Goal: Contribute content: Add original content to the website for others to see

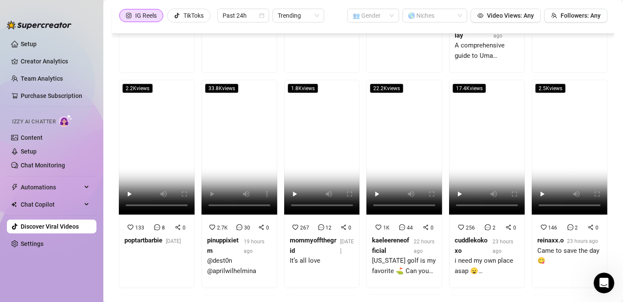
scroll to position [79, 0]
click at [31, 140] on link "Content" at bounding box center [32, 137] width 22 height 7
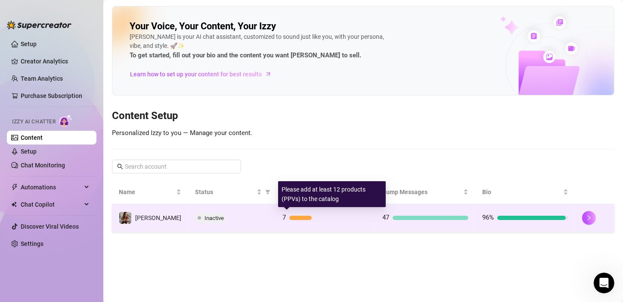
click at [292, 216] on div at bounding box center [300, 217] width 22 height 4
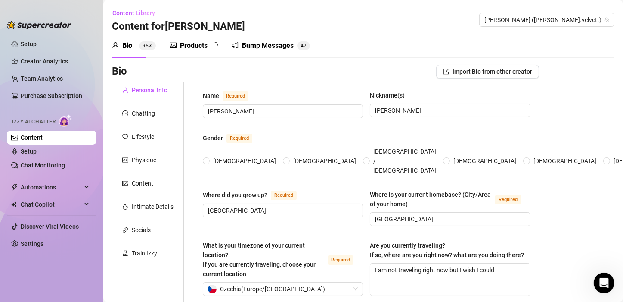
radio input "true"
checkbox input "true"
type input "[DATE]"
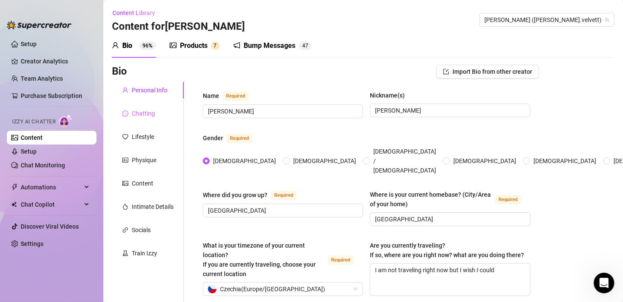
click at [146, 118] on div "Chatting" at bounding box center [148, 113] width 72 height 16
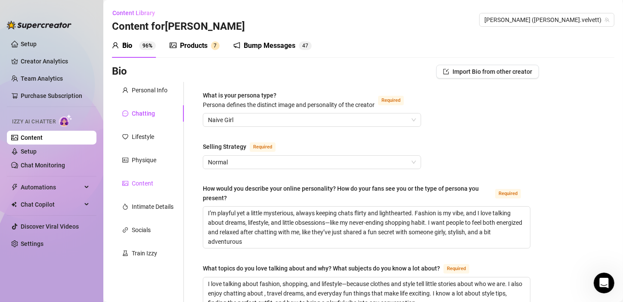
click at [143, 182] on div "Content" at bounding box center [143, 182] width 22 height 9
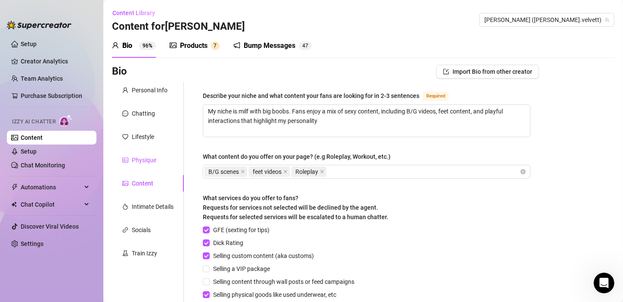
click at [141, 158] on div "Physique" at bounding box center [144, 159] width 25 height 9
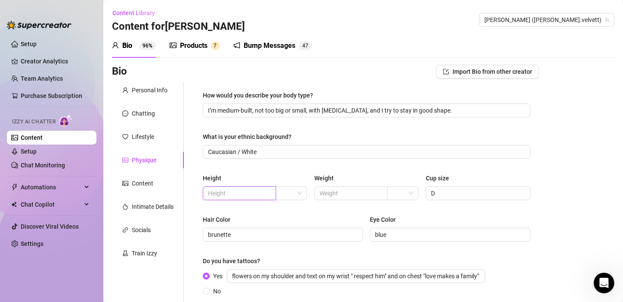
click at [254, 189] on input "text" at bounding box center [238, 192] width 61 height 9
type input "169"
click at [324, 191] on input "text" at bounding box center [350, 192] width 61 height 9
type input "60"
click at [435, 211] on div "How would you describe your body type? I’m medium-built, not too big or small, …" at bounding box center [367, 221] width 328 height 263
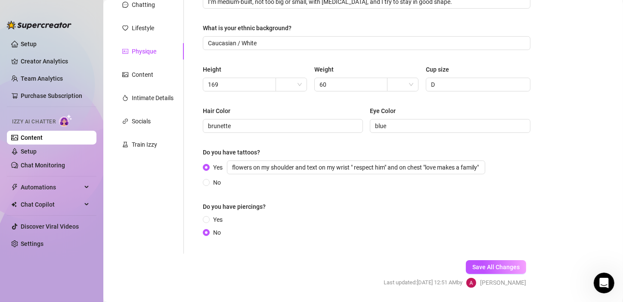
scroll to position [135, 0]
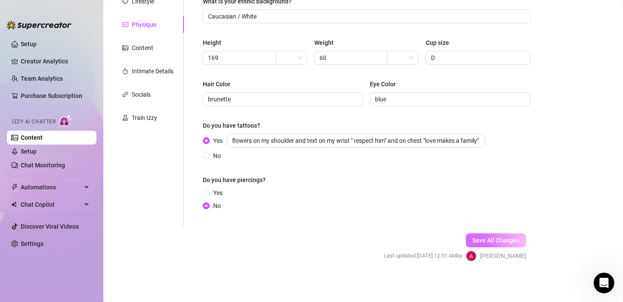
click at [498, 238] on span "Save All Changes" at bounding box center [496, 239] width 47 height 7
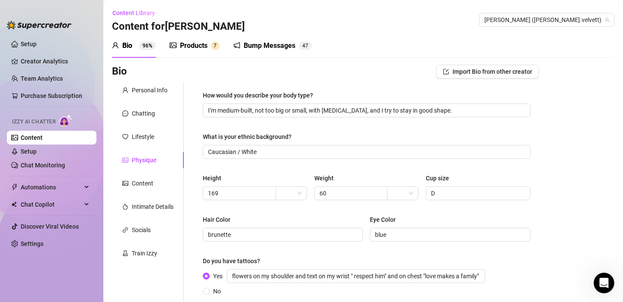
scroll to position [3, 0]
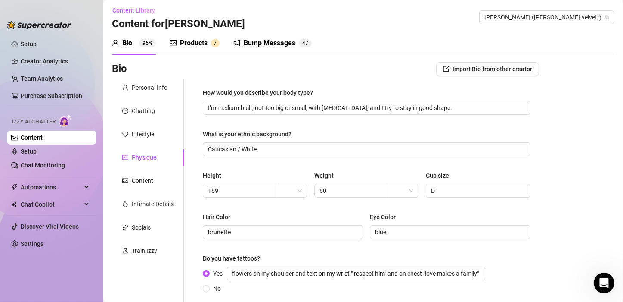
click at [198, 42] on div "Products" at bounding box center [194, 43] width 28 height 10
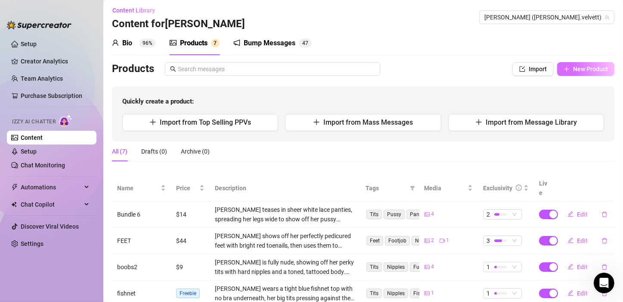
click at [582, 63] on button "New Product" at bounding box center [585, 69] width 57 height 14
type textarea "Type your message here..."
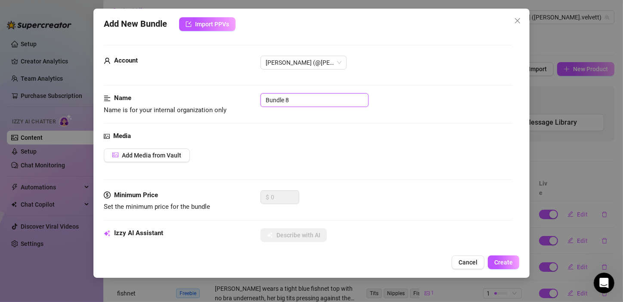
drag, startPoint x: 305, startPoint y: 96, endPoint x: 246, endPoint y: 100, distance: 58.7
click at [246, 100] on div "Name Name is for your internal organization only Bundle 8" at bounding box center [308, 104] width 409 height 22
type input "masturbation"
click at [140, 157] on span "Add Media from Vault" at bounding box center [151, 155] width 59 height 7
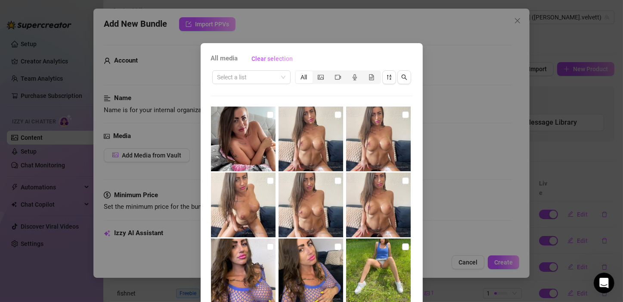
click at [457, 62] on div "All media Clear selection Select a list All 25:40 09:52 08:11 14:07 Cancel OK" at bounding box center [311, 151] width 623 height 302
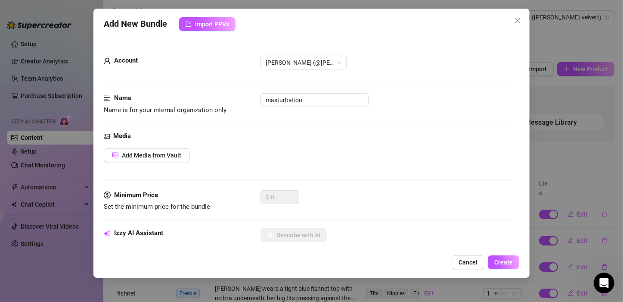
click at [51, 257] on div "Add New Bundle Import PPVs Account [PERSON_NAME] (@[PERSON_NAME].velvett) Name …" at bounding box center [311, 151] width 623 height 302
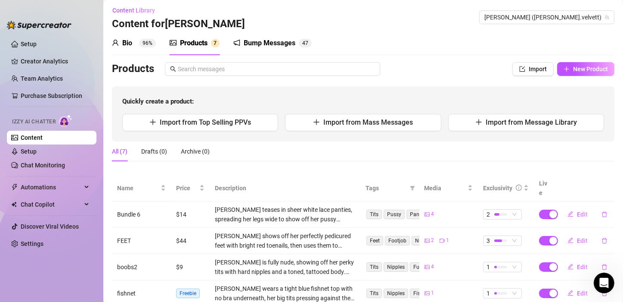
click at [268, 152] on div "All (7) Drafts (0) Archive (0)" at bounding box center [363, 151] width 503 height 20
click at [582, 67] on span "New Product" at bounding box center [590, 68] width 35 height 7
type textarea "Type your message here..."
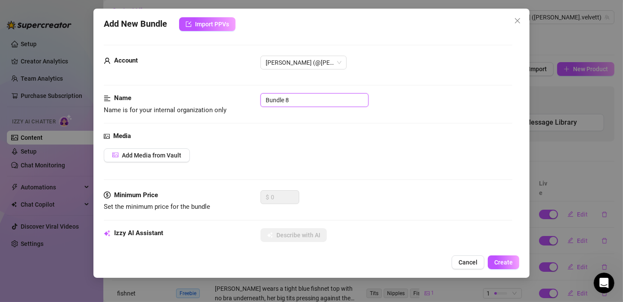
drag, startPoint x: 295, startPoint y: 100, endPoint x: 249, endPoint y: 100, distance: 45.7
click at [249, 100] on div "Name Name is for your internal organization only Bundle 8" at bounding box center [308, 104] width 409 height 22
type input "dildo"
click at [157, 152] on span "Add Media from Vault" at bounding box center [151, 155] width 59 height 7
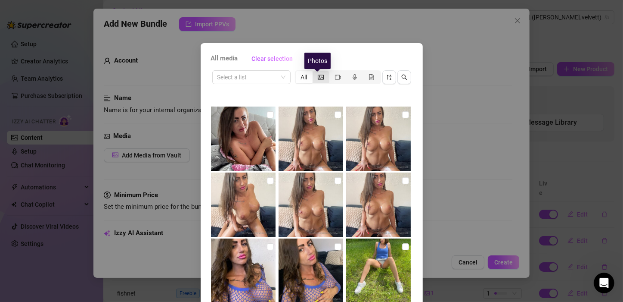
click at [318, 77] on icon "picture" at bounding box center [321, 77] width 6 height 6
click at [315, 72] on input "segmented control" at bounding box center [315, 72] width 0 height 0
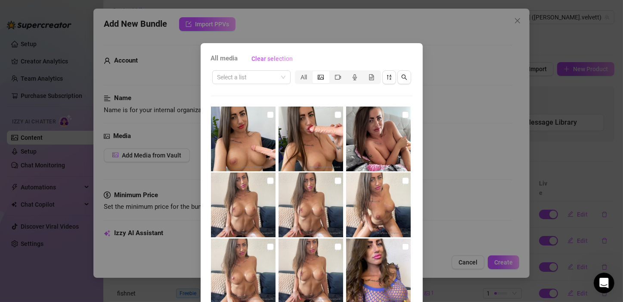
drag, startPoint x: 413, startPoint y: 100, endPoint x: 408, endPoint y: 96, distance: 6.5
click at [408, 96] on div "All media Clear selection Select a list All Cancel OK" at bounding box center [312, 196] width 222 height 306
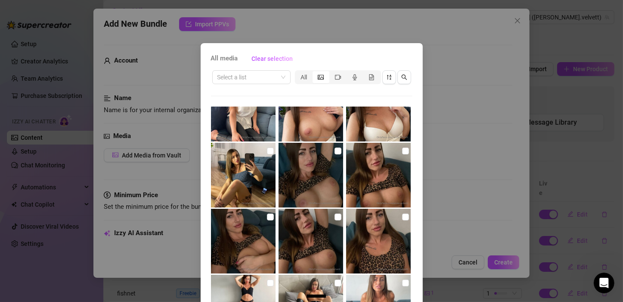
scroll to position [627, 0]
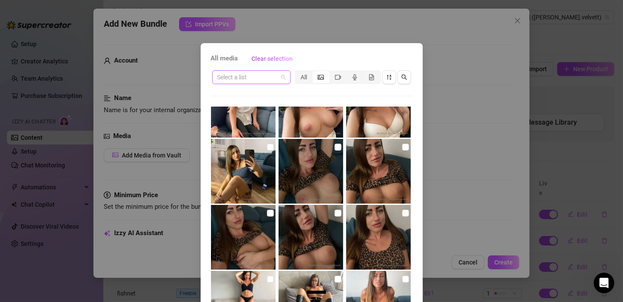
click at [279, 78] on span at bounding box center [252, 77] width 68 height 13
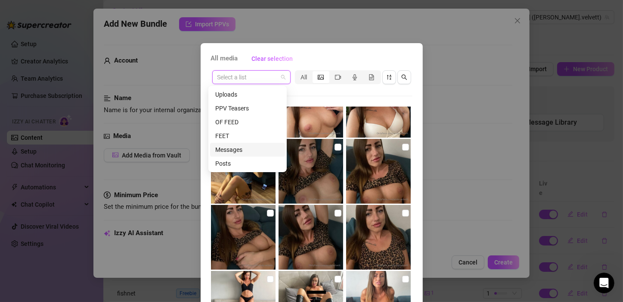
click at [240, 147] on div "Messages" at bounding box center [247, 149] width 65 height 9
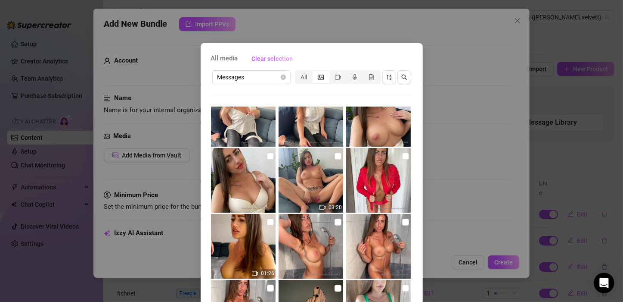
scroll to position [685, 0]
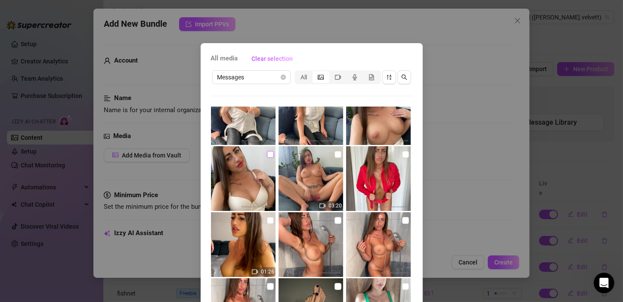
click at [267, 152] on input "checkbox" at bounding box center [270, 154] width 7 height 7
checkbox input "true"
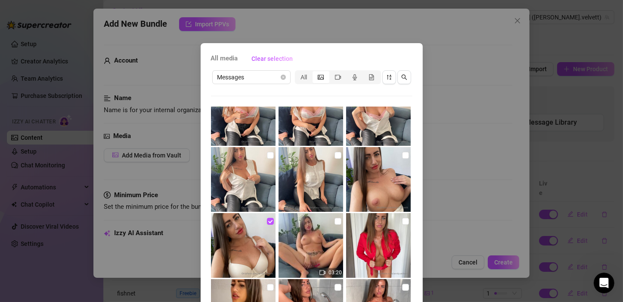
scroll to position [625, 0]
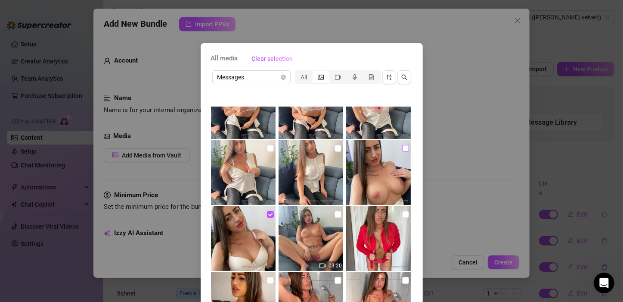
click at [402, 149] on input "checkbox" at bounding box center [405, 148] width 7 height 7
checkbox input "true"
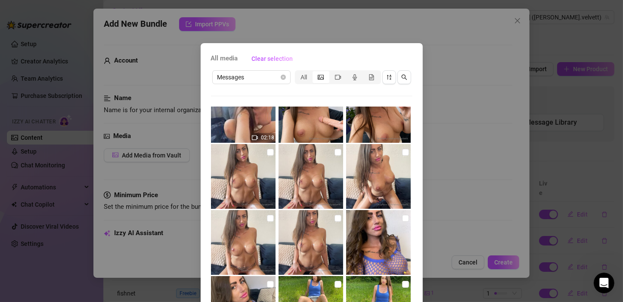
scroll to position [0, 0]
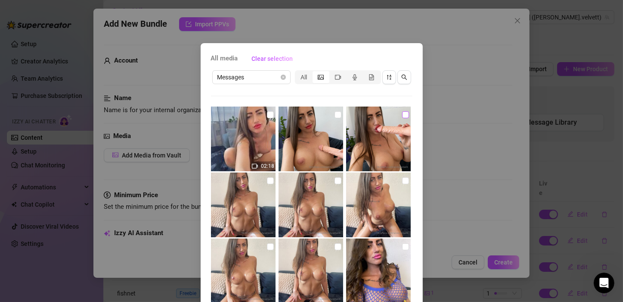
click at [402, 113] on input "checkbox" at bounding box center [405, 114] width 7 height 7
checkbox input "true"
click at [335, 111] on input "checkbox" at bounding box center [338, 114] width 7 height 7
checkbox input "true"
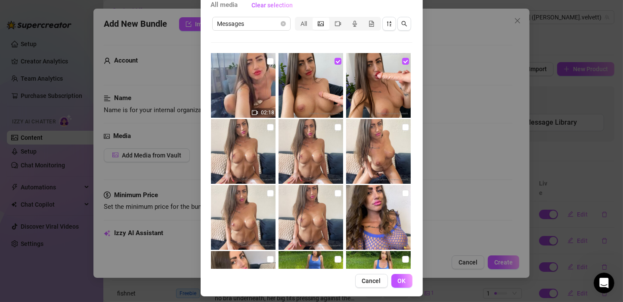
scroll to position [58, 0]
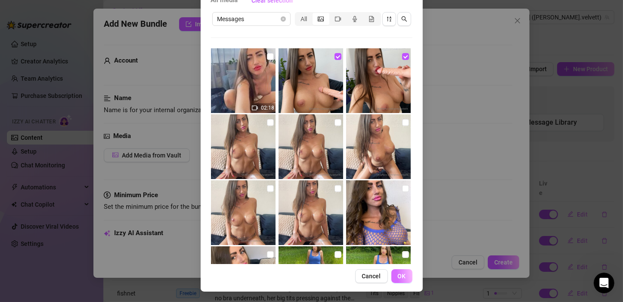
click at [398, 277] on span "OK" at bounding box center [402, 275] width 8 height 7
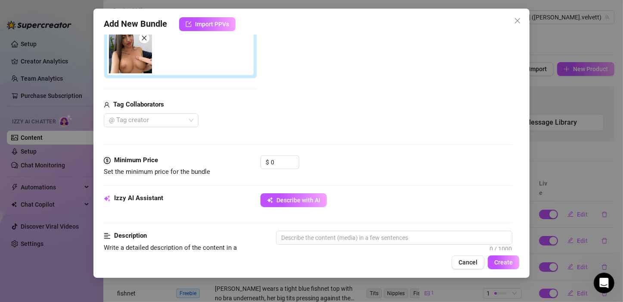
scroll to position [206, 0]
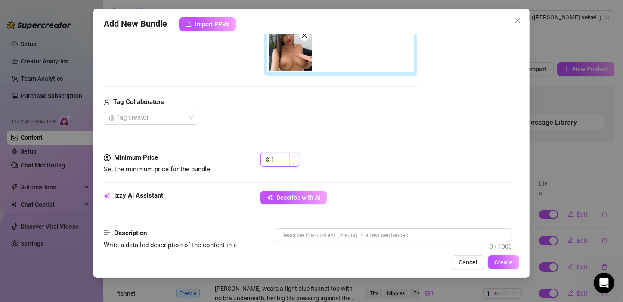
click at [289, 157] on span "Increase Value" at bounding box center [293, 157] width 9 height 8
drag, startPoint x: 273, startPoint y: 154, endPoint x: 268, endPoint y: 155, distance: 4.8
click at [268, 155] on div "$ 1" at bounding box center [280, 159] width 39 height 14
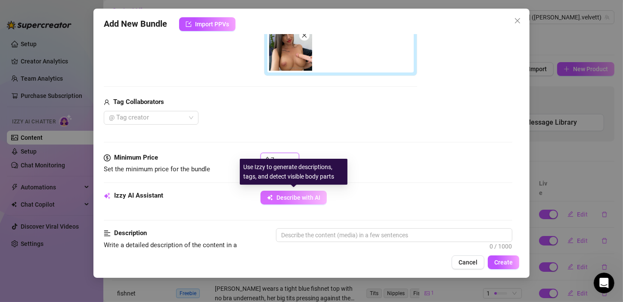
type input "7"
click at [297, 194] on span "Describe with AI" at bounding box center [299, 197] width 44 height 7
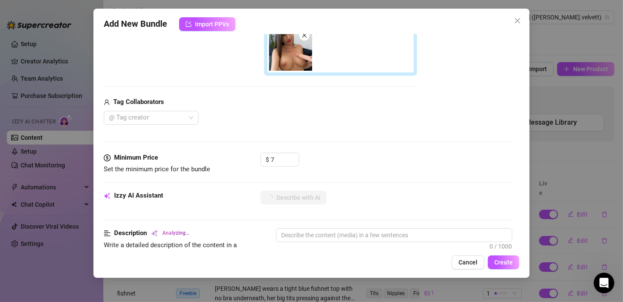
type textarea "[PERSON_NAME]"
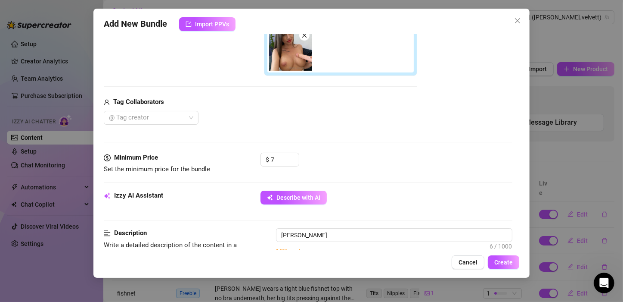
type textarea "[PERSON_NAME]"
type textarea "[PERSON_NAME] in"
type textarea "[PERSON_NAME] teases in a"
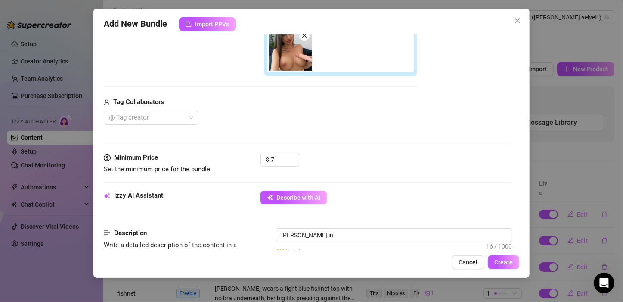
type textarea "[PERSON_NAME] teases in a"
type textarea "[PERSON_NAME] teases in a cream"
type textarea "[PERSON_NAME] teases in a cream bra"
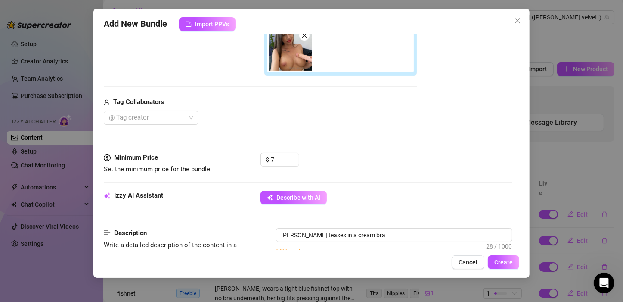
type textarea "[PERSON_NAME] teases in a cream bra before"
type textarea "[PERSON_NAME] teases in a cream bra before stripping"
type textarea "[PERSON_NAME] teases in a cream bra before stripping fully"
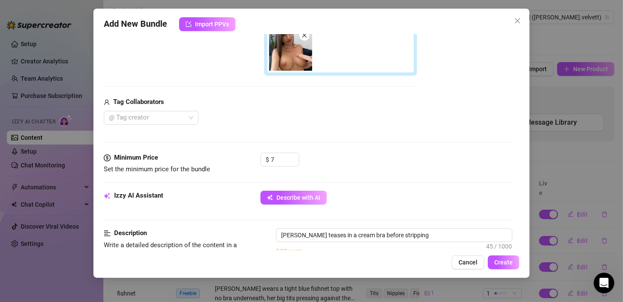
type textarea "[PERSON_NAME] teases in a cream bra before stripping fully"
type textarea "[PERSON_NAME] teases in a cream bra before stripping fully topless,"
type textarea "[PERSON_NAME] teases in a cream bra before stripping fully topless, showing"
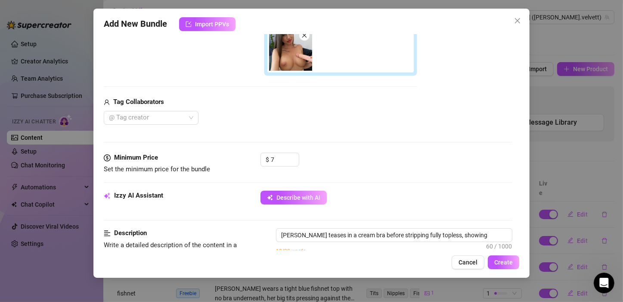
type textarea "[PERSON_NAME] teases in a cream bra before stripping fully topless, showing off"
type textarea "[PERSON_NAME] teases in a cream bra before stripping fully topless, showing off…"
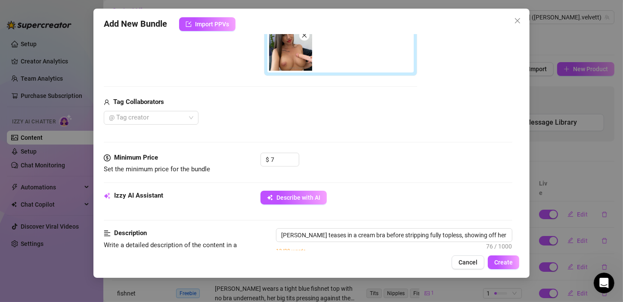
type textarea "[PERSON_NAME] teases in a cream bra before stripping fully topless, showing off…"
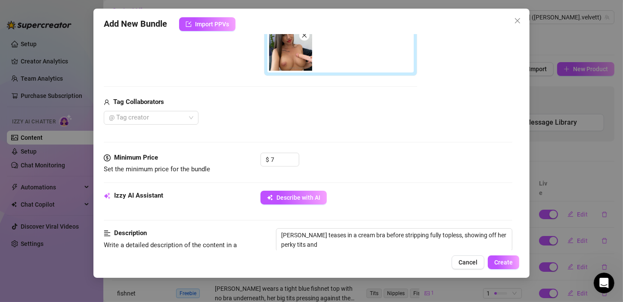
type textarea "[PERSON_NAME] teases in a cream bra before stripping fully topless, showing off…"
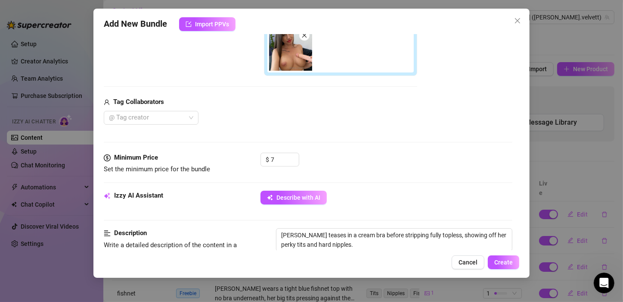
type textarea "[PERSON_NAME] teases in a cream bra before stripping fully topless, showing off…"
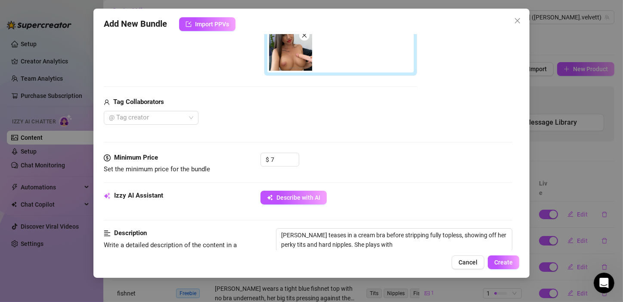
type textarea "[PERSON_NAME] teases in a cream bra before stripping fully topless, showing off…"
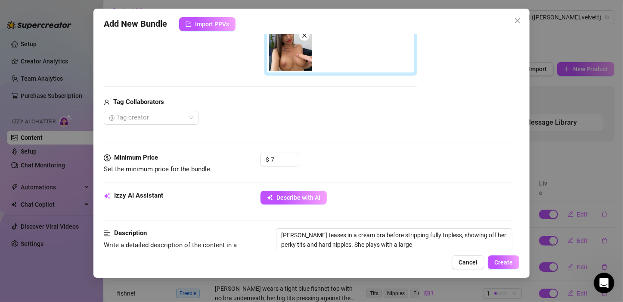
type textarea "[PERSON_NAME] teases in a cream bra before stripping fully topless, showing off…"
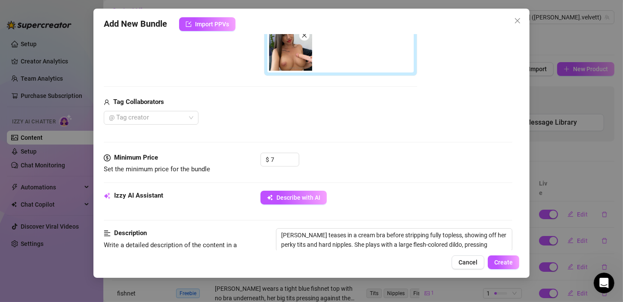
type textarea "[PERSON_NAME] teases in a cream bra before stripping fully topless, showing off…"
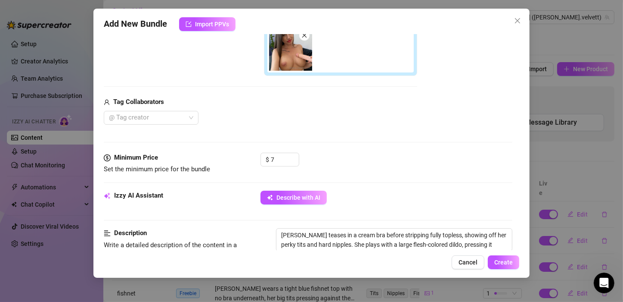
type textarea "[PERSON_NAME] teases in a cream bra before stripping fully topless, showing off…"
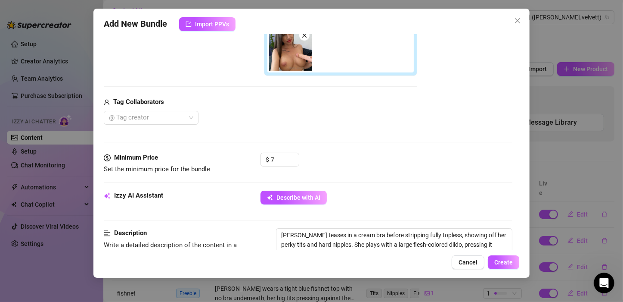
type textarea "[PERSON_NAME] teases in a cream bra before stripping fully topless, showing off…"
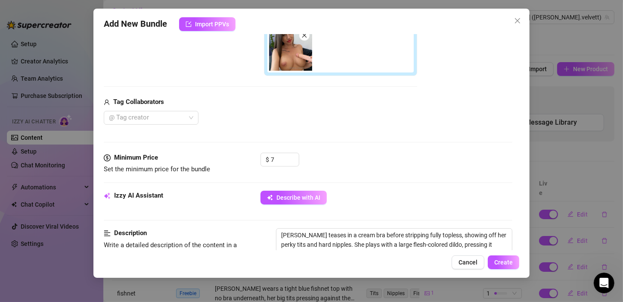
type textarea "[PERSON_NAME] teases in a cream bra before stripping fully topless, showing off…"
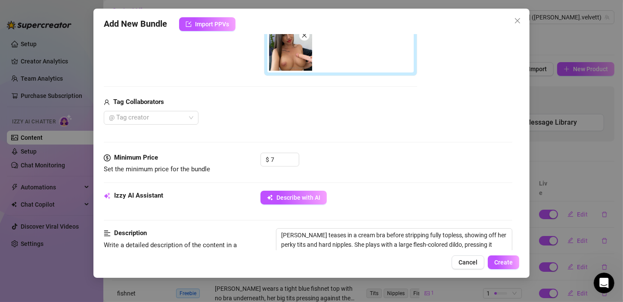
type textarea "[PERSON_NAME] teases in a cream bra before stripping fully topless, showing off…"
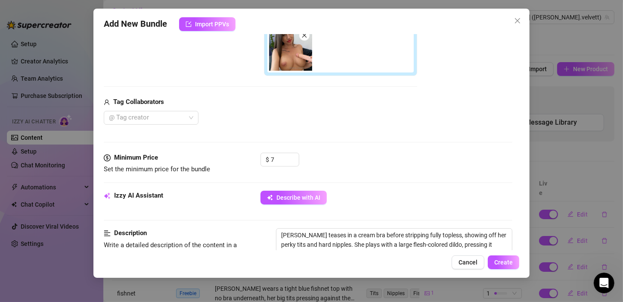
type textarea "[PERSON_NAME] teases in a cream bra before stripping fully topless, showing off…"
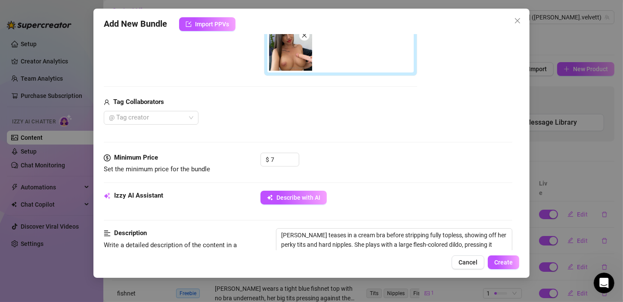
type textarea "[PERSON_NAME] teases in a cream bra before stripping fully topless, showing off…"
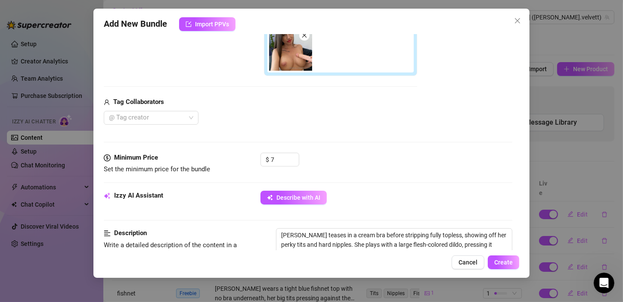
type textarea "[PERSON_NAME] teases in a cream bra before stripping fully topless, showing off…"
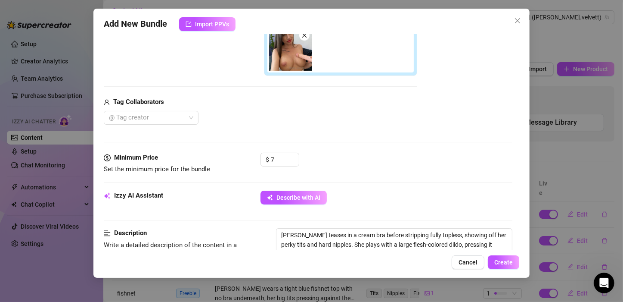
type textarea "[PERSON_NAME] teases in a cream bra before stripping fully topless, showing off…"
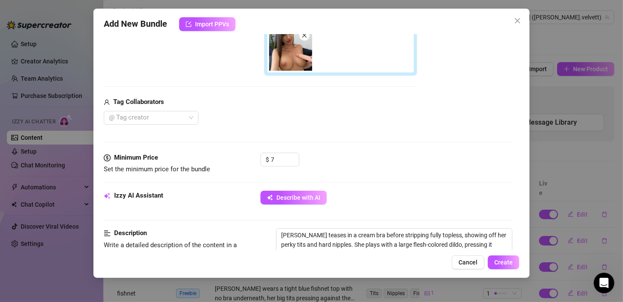
type textarea "[PERSON_NAME] teases in a cream bra before stripping fully topless, showing off…"
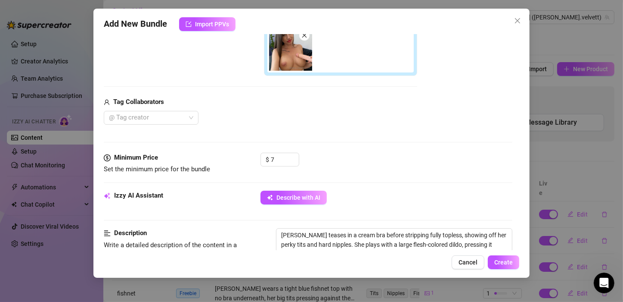
type textarea "[PERSON_NAME] teases in a cream bra before stripping fully topless, showing off…"
drag, startPoint x: 370, startPoint y: 194, endPoint x: 376, endPoint y: 189, distance: 7.6
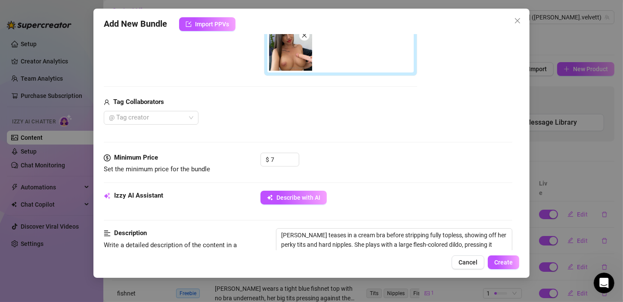
click at [376, 190] on div "Describe with AI" at bounding box center [387, 197] width 252 height 14
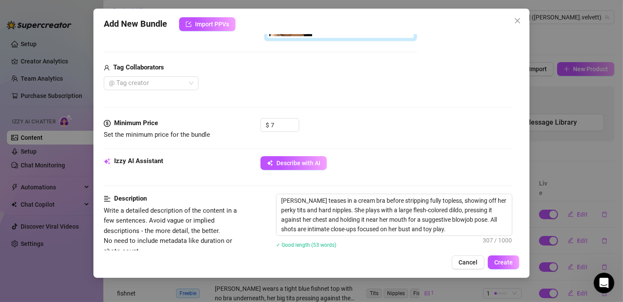
scroll to position [258, 0]
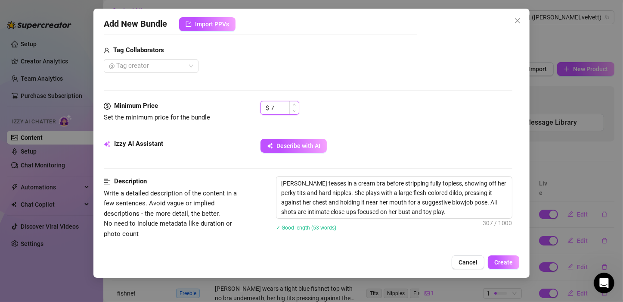
click at [281, 106] on input "7" at bounding box center [285, 107] width 28 height 13
type input "8"
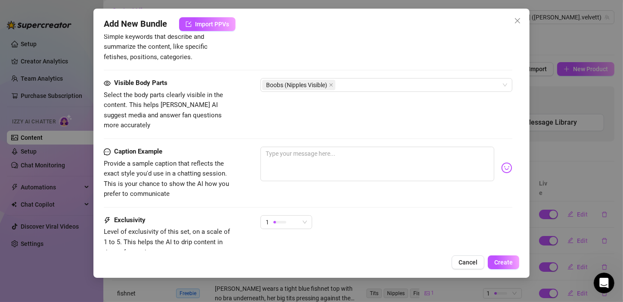
scroll to position [510, 0]
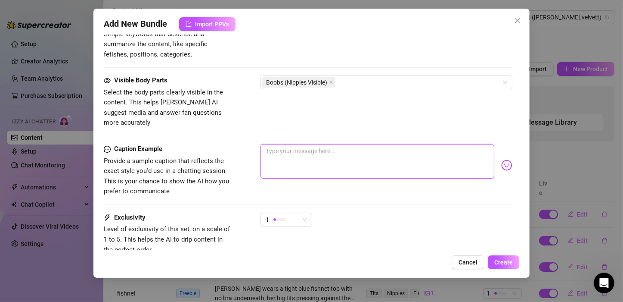
click at [309, 144] on textarea at bounding box center [378, 161] width 234 height 34
paste textarea "Do you think i'll be able to fit this inside me?"
type textarea "Do you think i'll be able to fit this inside me?"
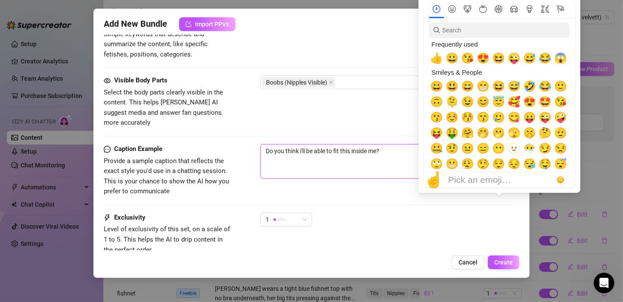
type textarea "Do you think i'll be able to fit this inside me?"
drag, startPoint x: 517, startPoint y: 181, endPoint x: 517, endPoint y: 176, distance: 4.7
click at [517, 176] on div "☝️ Pick an emoji…" at bounding box center [500, 180] width 152 height 16
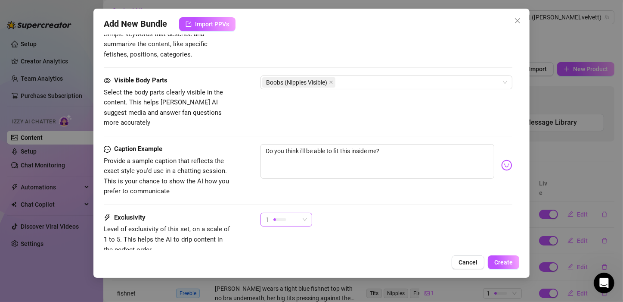
click at [289, 213] on div "1" at bounding box center [283, 219] width 34 height 13
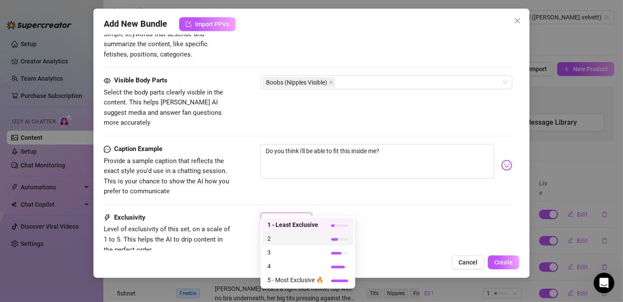
click at [279, 240] on span "2" at bounding box center [296, 237] width 56 height 9
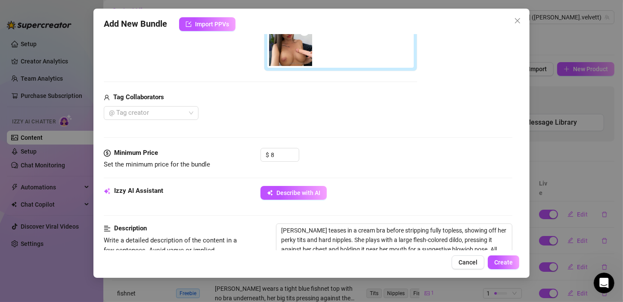
scroll to position [195, 0]
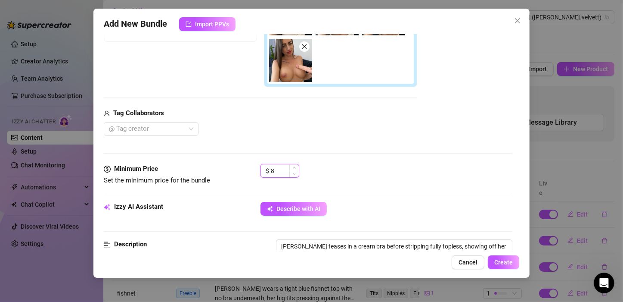
click at [279, 166] on input "8" at bounding box center [285, 170] width 28 height 13
type input "5"
click at [501, 258] on span "Create" at bounding box center [504, 261] width 19 height 7
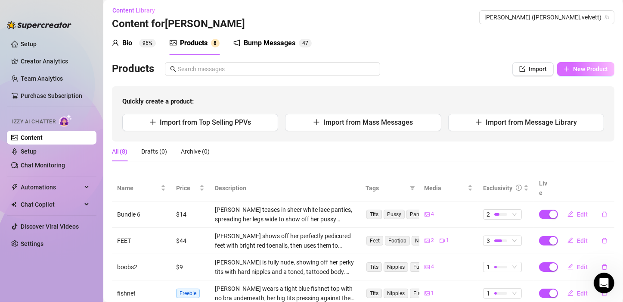
click at [577, 65] on span "New Product" at bounding box center [590, 68] width 35 height 7
type textarea "Type your message here..."
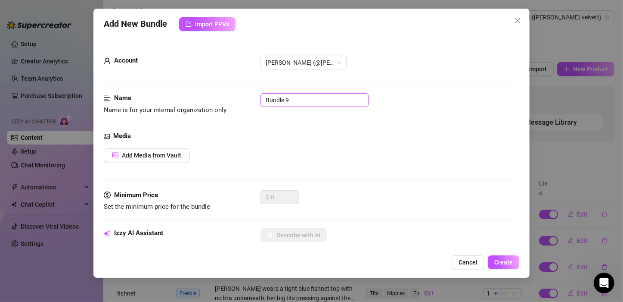
drag, startPoint x: 305, startPoint y: 103, endPoint x: 253, endPoint y: 101, distance: 52.6
click at [253, 101] on div "Name Name is for your internal organization only Bundle 9" at bounding box center [308, 104] width 409 height 22
type input "m"
click at [275, 103] on input "filfo play" at bounding box center [315, 100] width 108 height 14
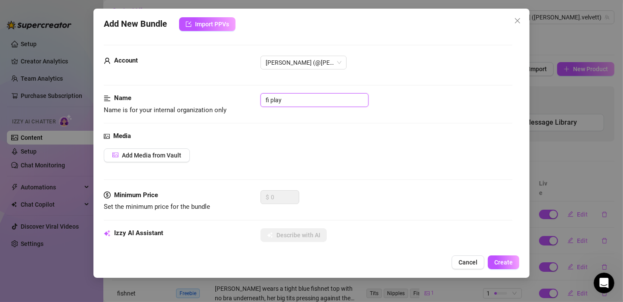
scroll to position [79, 0]
type input "dildo play"
click at [159, 154] on span "Add Media from Vault" at bounding box center [151, 155] width 59 height 7
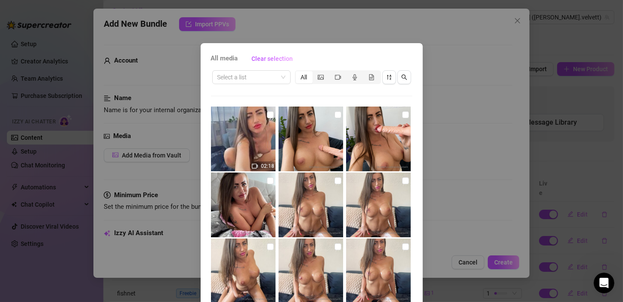
click at [249, 135] on img at bounding box center [243, 138] width 65 height 65
checkbox input "true"
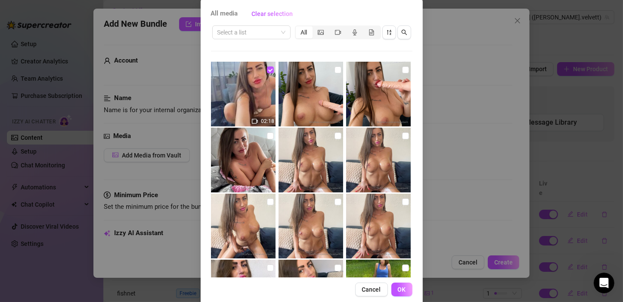
scroll to position [58, 0]
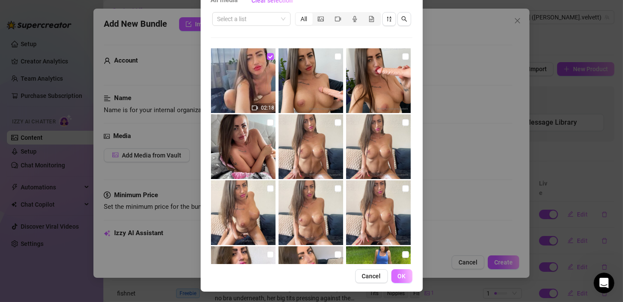
click at [398, 274] on span "OK" at bounding box center [402, 275] width 8 height 7
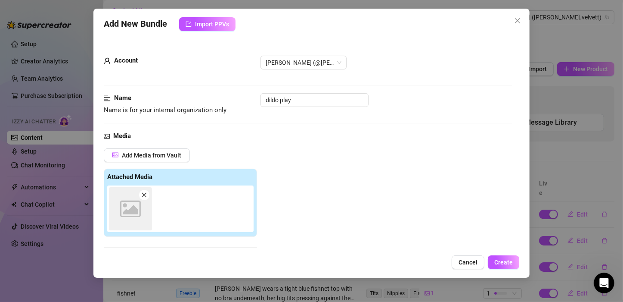
scroll to position [135, 0]
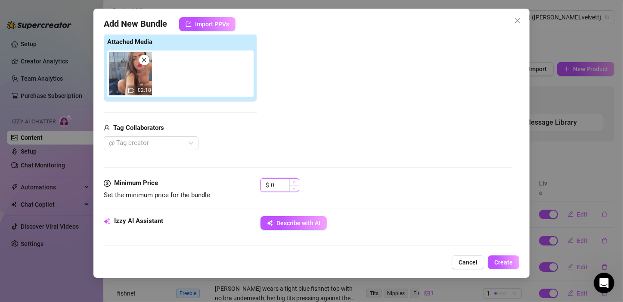
click at [277, 183] on input "0" at bounding box center [285, 184] width 28 height 13
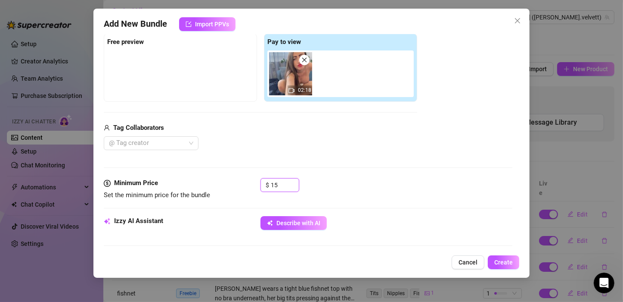
type input "15"
click at [339, 161] on div "Media Add Media from Vault Free preview Pay to view 02:18 Tag Collaborators @ T…" at bounding box center [308, 87] width 409 height 182
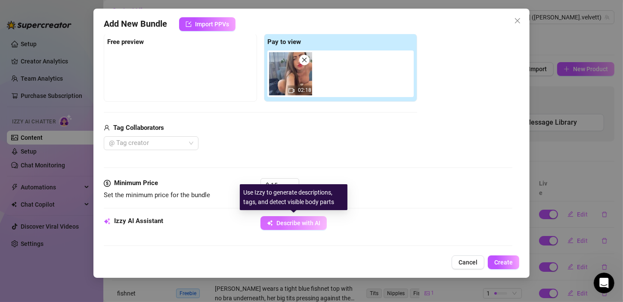
click at [302, 220] on span "Describe with AI" at bounding box center [299, 222] width 44 height 7
type textarea "[PERSON_NAME]"
type textarea "[PERSON_NAME] sits"
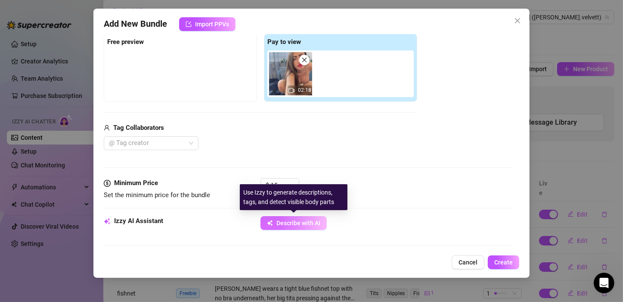
type textarea "[PERSON_NAME] sits topless"
type textarea "[PERSON_NAME] sits topless in"
type textarea "[PERSON_NAME] sits topless in [PERSON_NAME]"
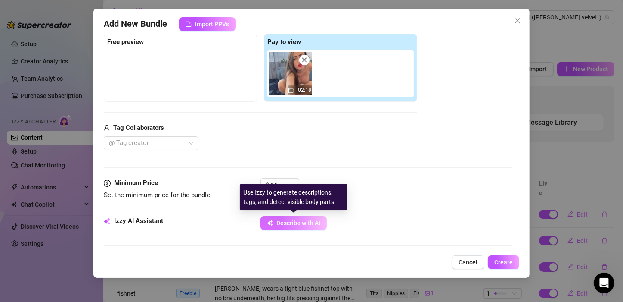
type textarea "[PERSON_NAME] sits topless in [PERSON_NAME]"
type textarea "[PERSON_NAME] sits topless in [PERSON_NAME] panties"
type textarea "[PERSON_NAME] sits topless in [PERSON_NAME] panties on"
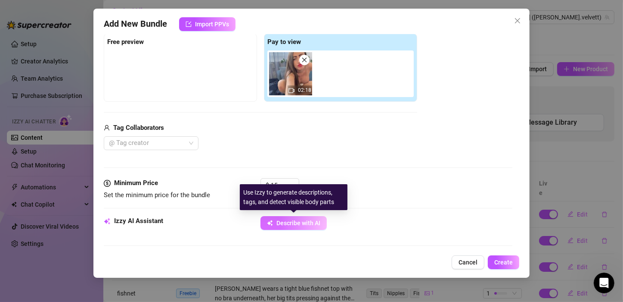
type textarea "[PERSON_NAME] sits topless in [PERSON_NAME] panties on a"
type textarea "[PERSON_NAME] sits topless in [PERSON_NAME] panties on a couch,"
type textarea "[PERSON_NAME] sits topless in [PERSON_NAME] panties on a couch, legs"
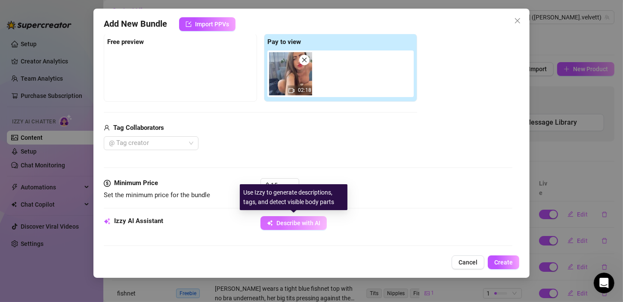
type textarea "[PERSON_NAME] sits topless in [PERSON_NAME] panties on a couch, legs"
type textarea "[PERSON_NAME] sits topless in [PERSON_NAME] panties on a couch, legs spread"
type textarea "[PERSON_NAME] sits topless in [PERSON_NAME] panties on a couch, legs spread wide"
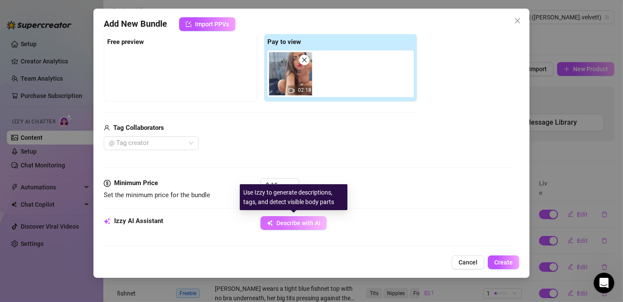
type textarea "[PERSON_NAME] sits topless in [PERSON_NAME] panties on a couch, legs spread wid…"
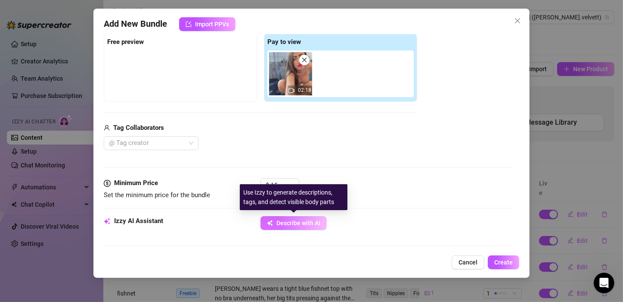
type textarea "[PERSON_NAME] sits topless in [PERSON_NAME] panties on a couch, legs spread wid…"
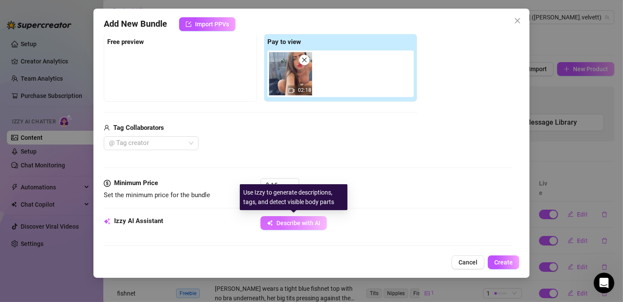
type textarea "[PERSON_NAME] sits topless in [PERSON_NAME] panties on a couch, legs spread wid…"
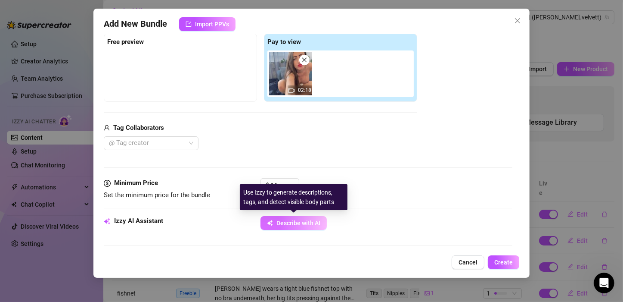
type textarea "[PERSON_NAME] sits topless in [PERSON_NAME] panties on a couch, legs spread wid…"
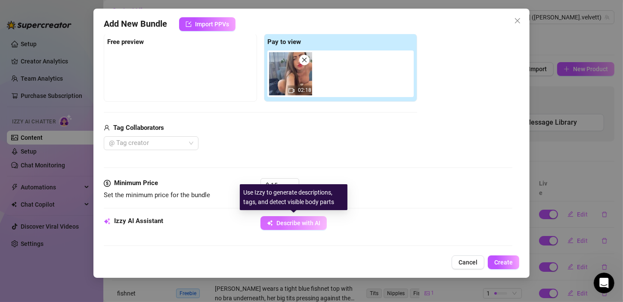
type textarea "[PERSON_NAME] sits topless in [PERSON_NAME] panties on a couch, legs spread wid…"
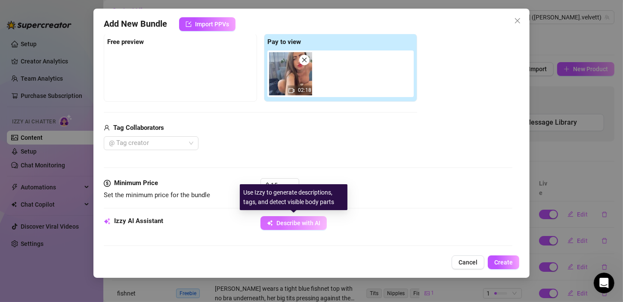
type textarea "[PERSON_NAME] sits topless in [PERSON_NAME] panties on a couch, legs spread wid…"
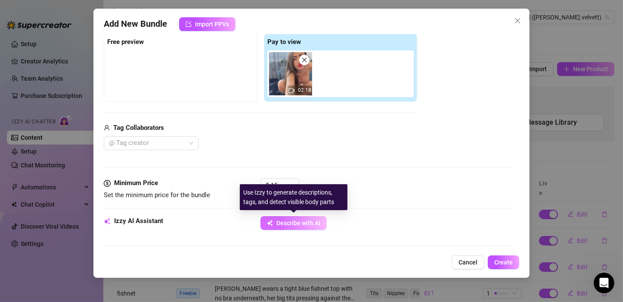
type textarea "[PERSON_NAME] sits topless in [PERSON_NAME] panties on a couch, legs spread wid…"
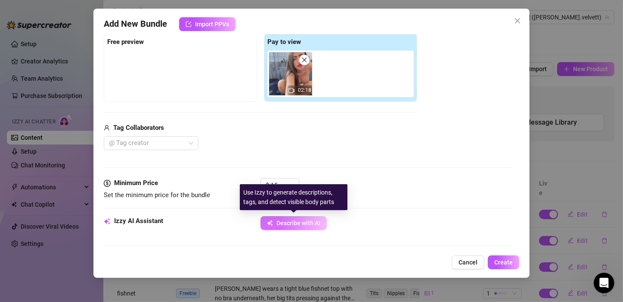
type textarea "[PERSON_NAME] sits topless in [PERSON_NAME] panties on a couch, legs spread wid…"
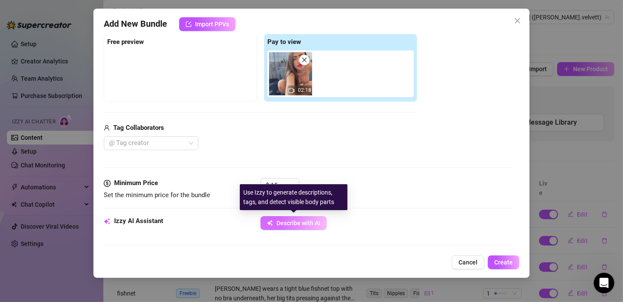
type textarea "[PERSON_NAME] sits topless in [PERSON_NAME] panties on a couch, legs spread wid…"
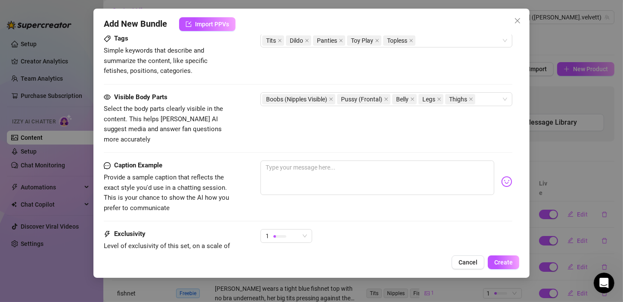
scroll to position [448, 0]
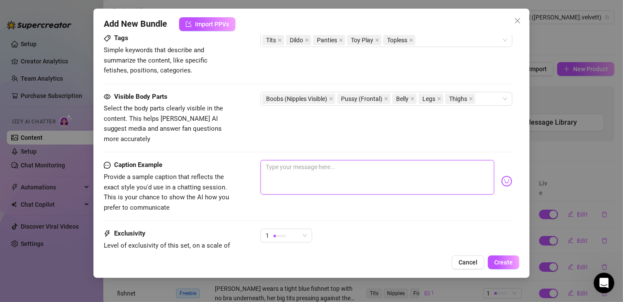
click at [286, 160] on textarea at bounding box center [378, 177] width 234 height 34
paste textarea "Would you lick my clit while I played with my dildo?"
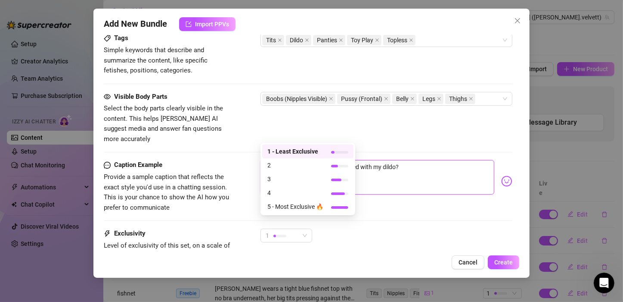
drag, startPoint x: 279, startPoint y: 224, endPoint x: 271, endPoint y: 177, distance: 47.5
click at [271, 177] on span "3" at bounding box center [296, 178] width 56 height 9
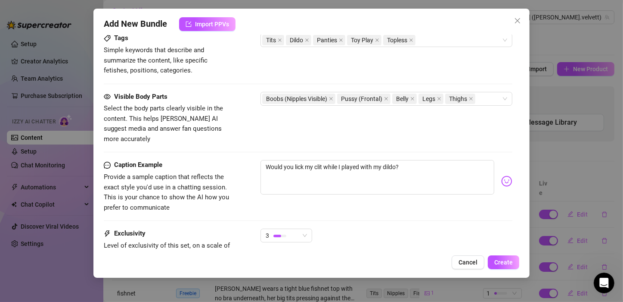
drag, startPoint x: 502, startPoint y: 261, endPoint x: 499, endPoint y: 253, distance: 8.7
click at [499, 253] on div "Add New Bundle Import PPVs Account [PERSON_NAME] (@[PERSON_NAME].velvett) Name …" at bounding box center [311, 143] width 436 height 269
click at [503, 259] on span "Create" at bounding box center [504, 261] width 19 height 7
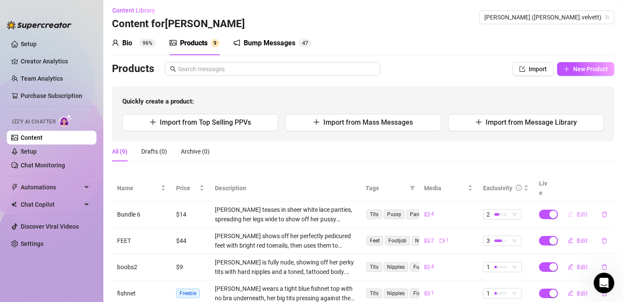
click at [577, 211] on span "Edit" at bounding box center [582, 214] width 11 height 7
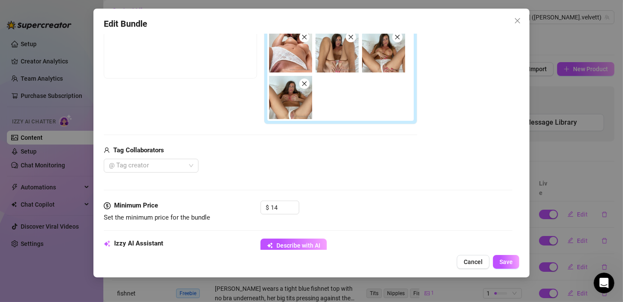
scroll to position [146, 0]
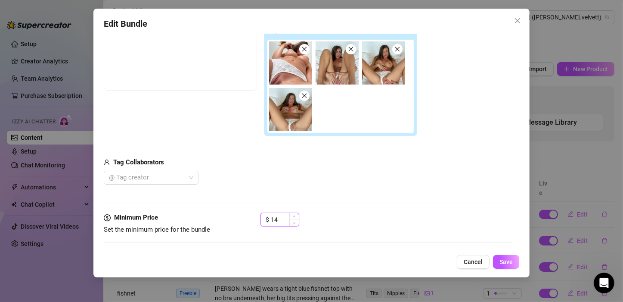
drag, startPoint x: 286, startPoint y: 216, endPoint x: 263, endPoint y: 213, distance: 22.6
click at [263, 213] on div "$ 14" at bounding box center [280, 219] width 39 height 14
click at [502, 260] on span "Save" at bounding box center [506, 261] width 13 height 7
